Goal: Information Seeking & Learning: Check status

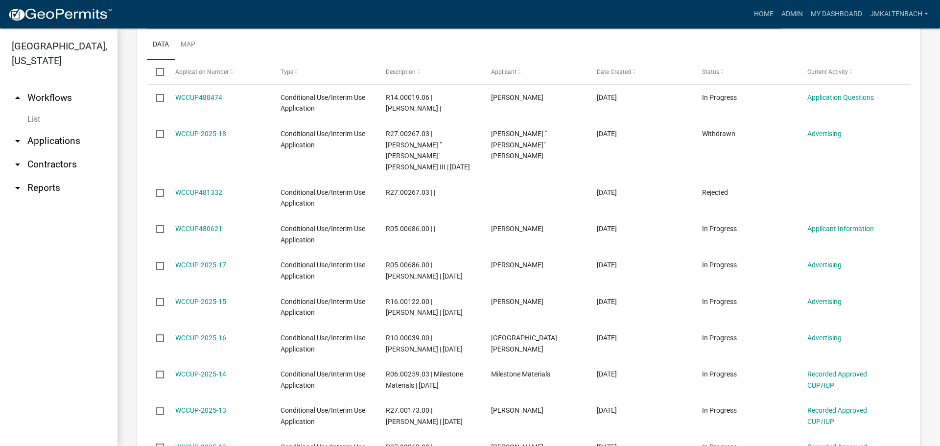
scroll to position [539, 0]
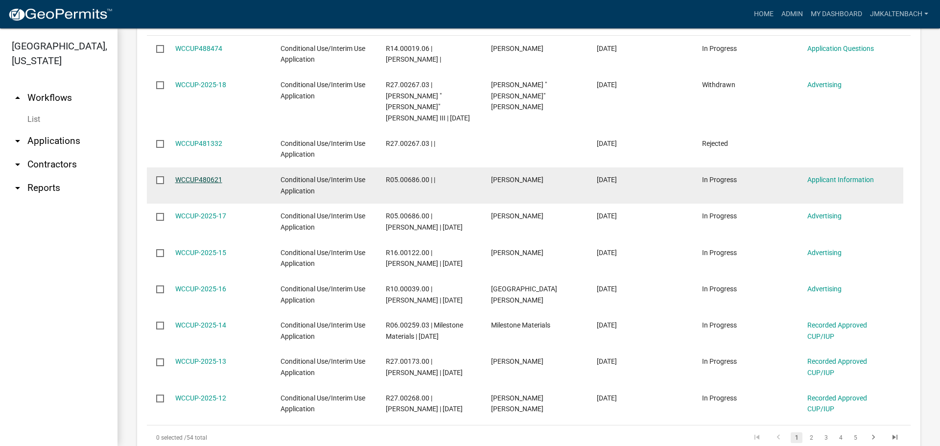
click at [188, 176] on link "WCCUP480621" at bounding box center [198, 180] width 47 height 8
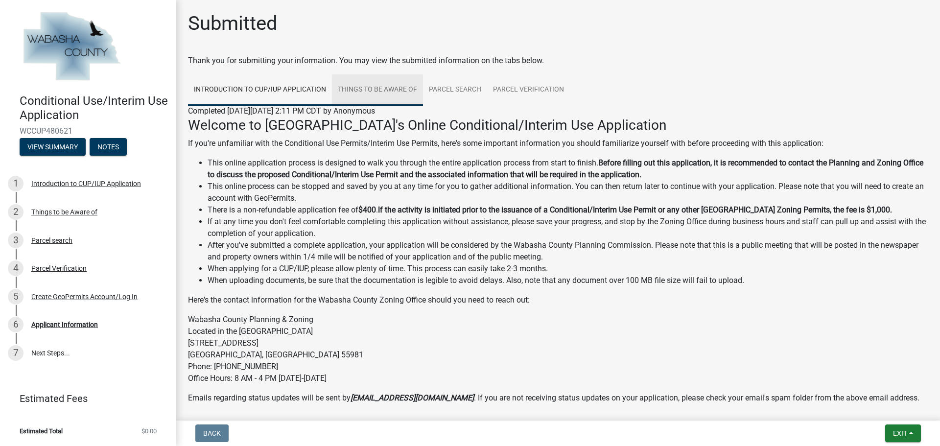
click at [384, 91] on link "Things to be Aware of" at bounding box center [377, 89] width 91 height 31
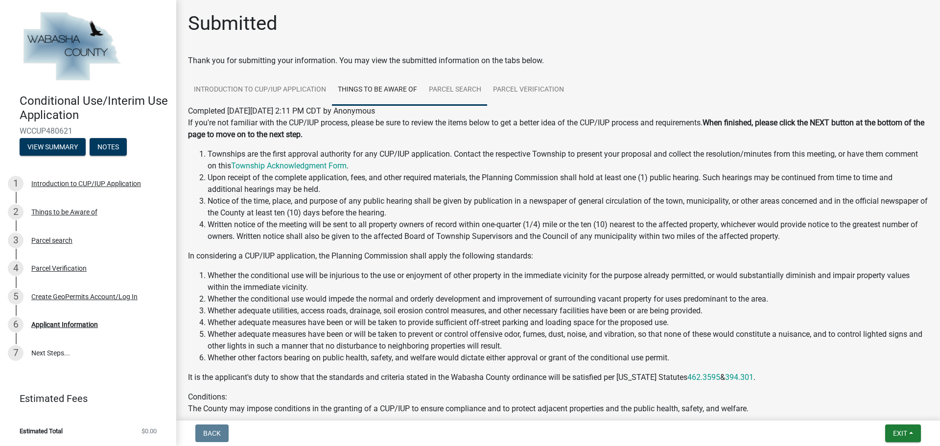
click at [445, 94] on link "Parcel search" at bounding box center [455, 89] width 64 height 31
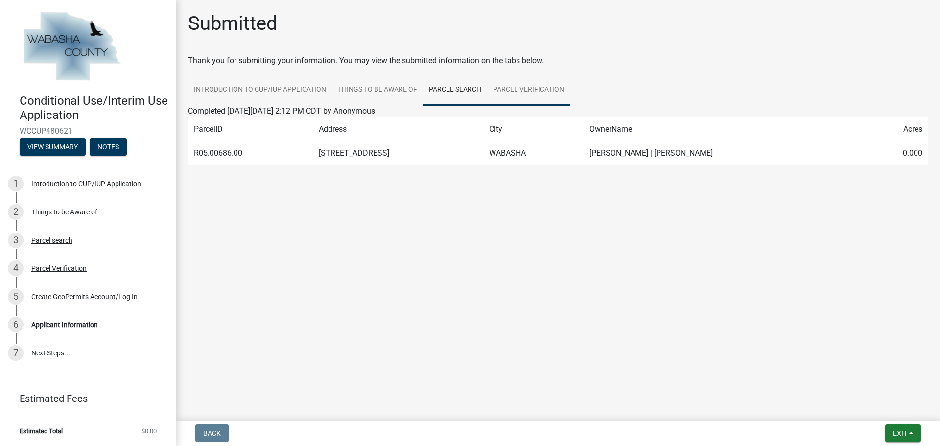
click at [516, 94] on link "Parcel Verification" at bounding box center [528, 89] width 83 height 31
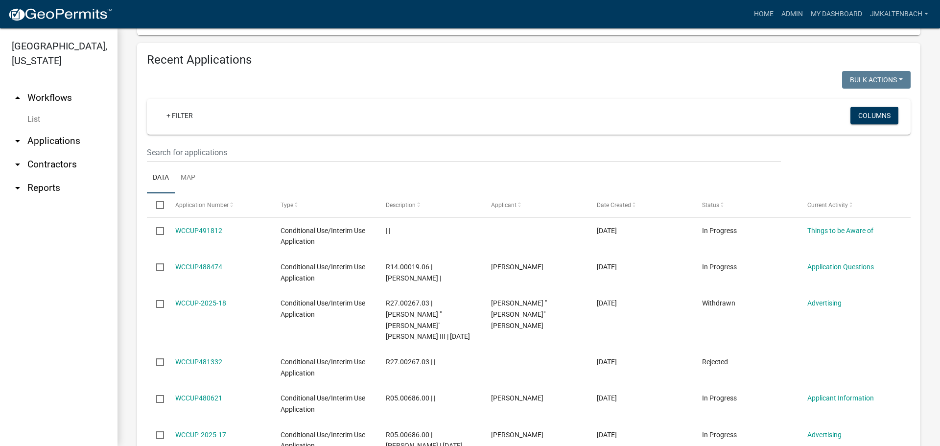
scroll to position [392, 0]
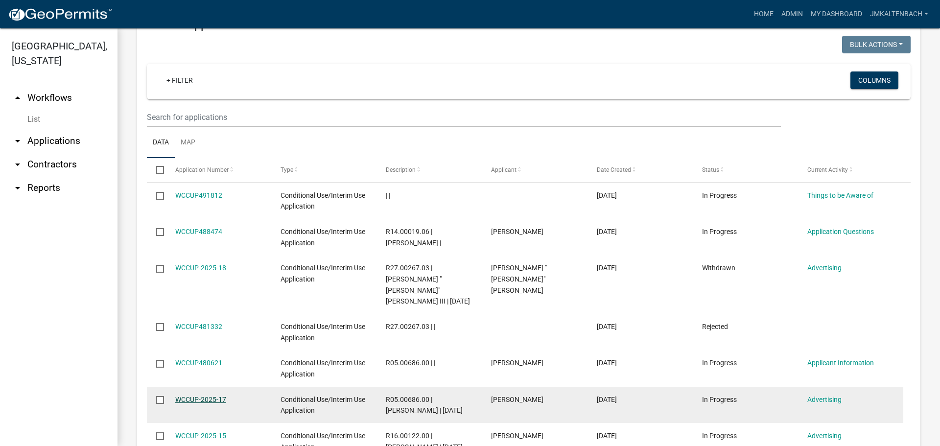
click at [208, 396] on link "WCCUP-2025-17" at bounding box center [200, 400] width 51 height 8
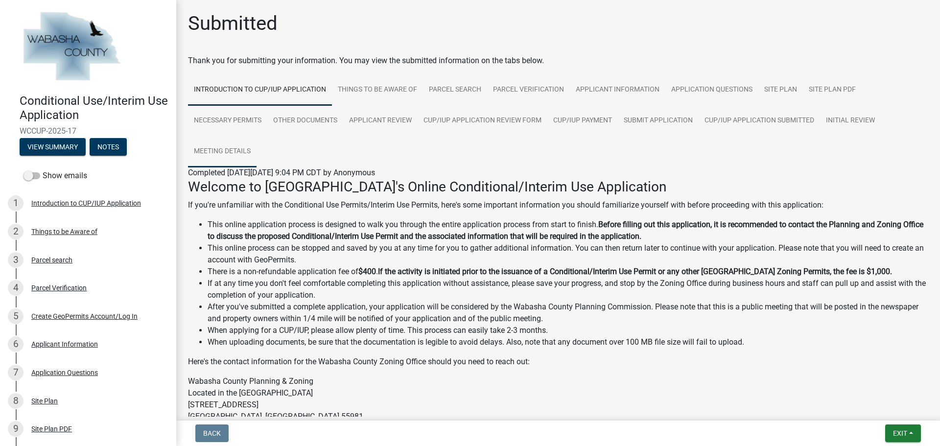
click at [224, 152] on link "Meeting Details" at bounding box center [222, 151] width 69 height 31
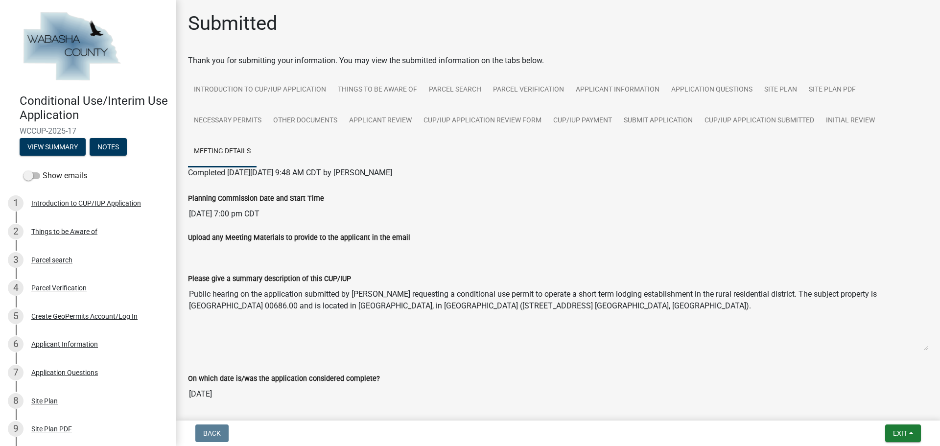
scroll to position [45, 0]
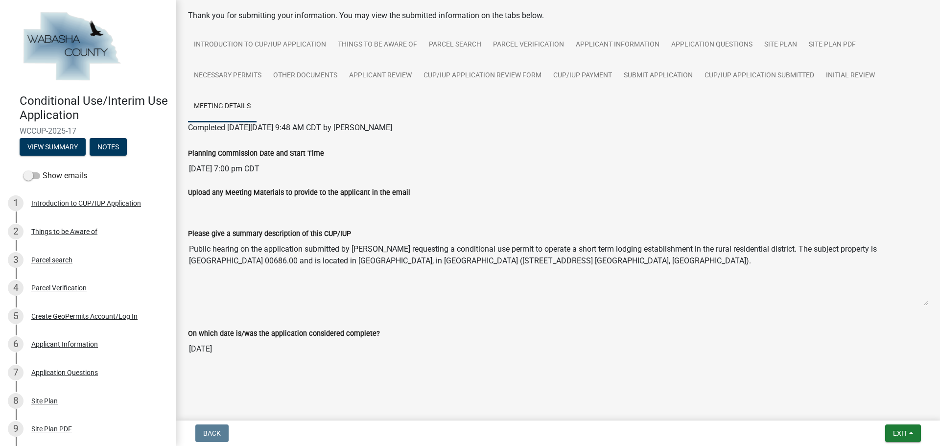
drag, startPoint x: 352, startPoint y: 249, endPoint x: 721, endPoint y: 264, distance: 369.9
click at [721, 264] on textarea "Public hearing on the application submitted by [PERSON_NAME] requesting a condi…" at bounding box center [558, 272] width 740 height 67
click at [572, 399] on main "Submitted Thank you for submitting your information. You may view the submitted…" at bounding box center [558, 208] width 764 height 417
